Goal: Transaction & Acquisition: Subscribe to service/newsletter

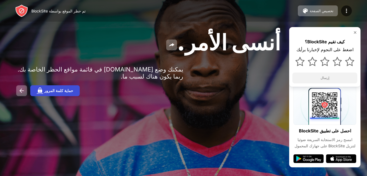
click at [57, 89] on div "حماية كلمة المرور" at bounding box center [58, 90] width 29 height 4
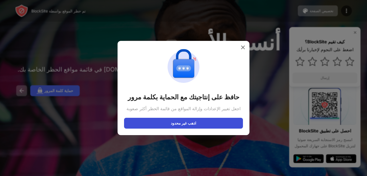
click at [166, 123] on button "اذهب غير محدود" at bounding box center [183, 123] width 119 height 11
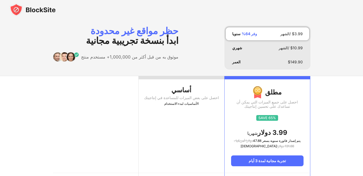
click at [39, 5] on img at bounding box center [33, 9] width 46 height 13
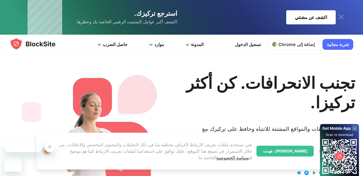
click at [314, 44] on span "إضافة إلى Chrome" at bounding box center [297, 44] width 36 height 5
